Goal: Task Accomplishment & Management: Use online tool/utility

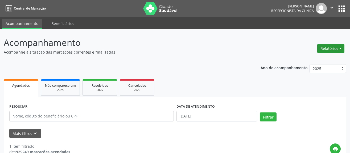
click at [333, 50] on button "Relatórios" at bounding box center [330, 48] width 27 height 9
click at [297, 63] on link "Agendamentos" at bounding box center [315, 59] width 57 height 7
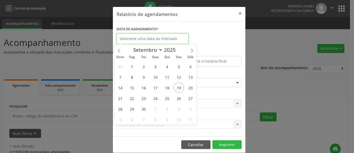
click at [139, 40] on input "text" at bounding box center [152, 39] width 72 height 11
click at [177, 87] on span "19" at bounding box center [178, 88] width 10 height 10
type input "[DATE]"
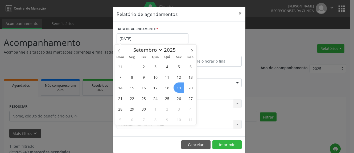
click at [177, 87] on span "19" at bounding box center [178, 88] width 10 height 10
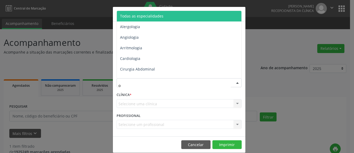
type input "of"
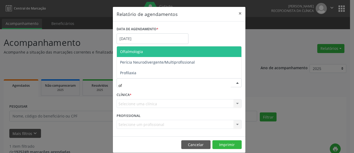
click at [138, 49] on span "Oftalmologia" at bounding box center [179, 52] width 124 height 11
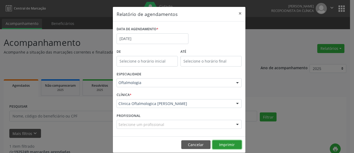
click at [224, 145] on button "Imprimir" at bounding box center [226, 145] width 29 height 9
